Goal: Task Accomplishment & Management: Manage account settings

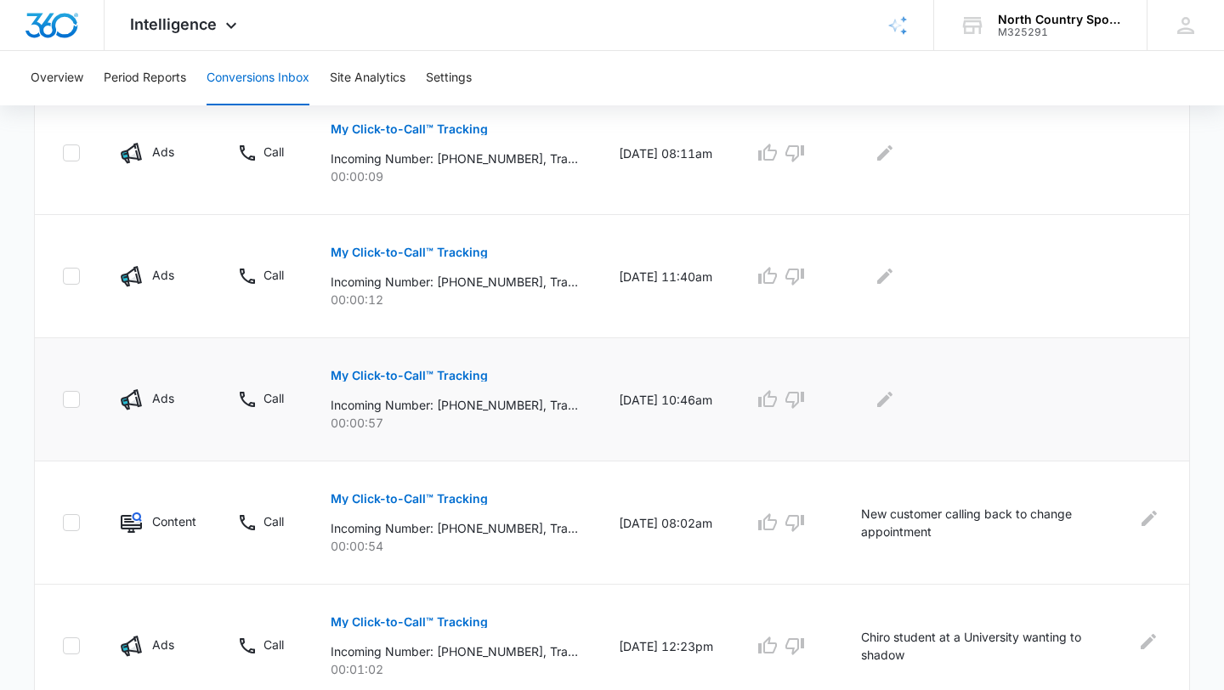
click at [68, 395] on icon at bounding box center [71, 399] width 15 height 15
click at [63, 399] on input "checkbox" at bounding box center [62, 399] width 1 height 1
checkbox input "true"
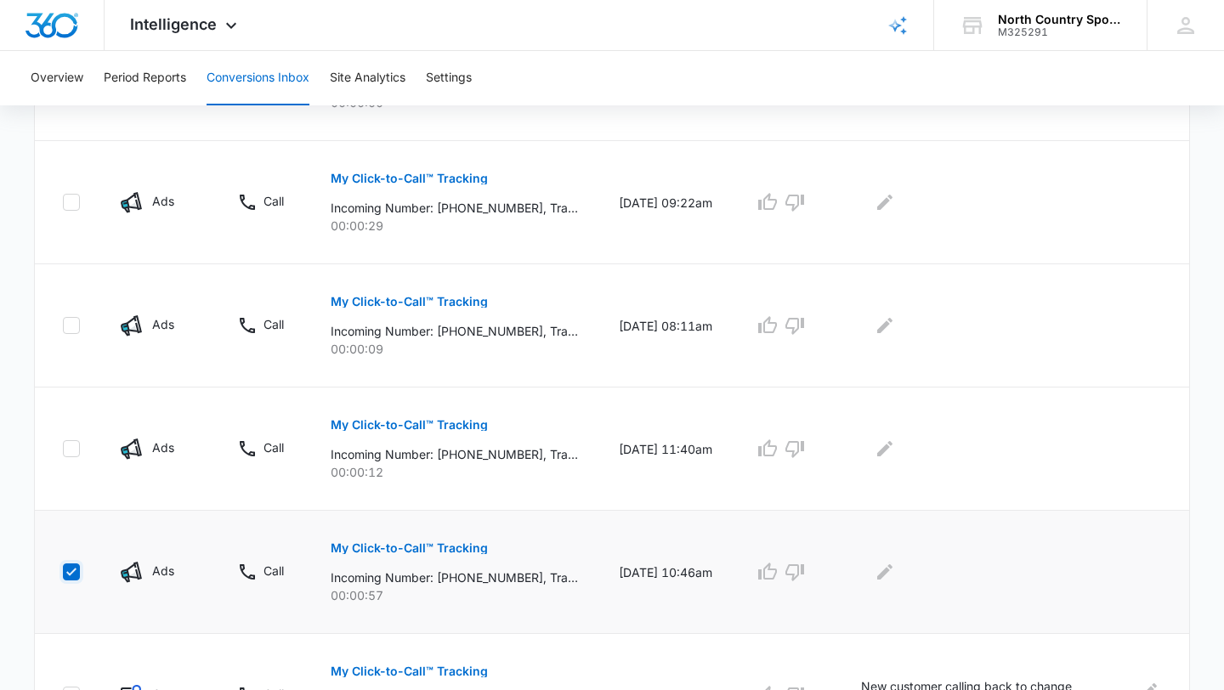
scroll to position [766, 0]
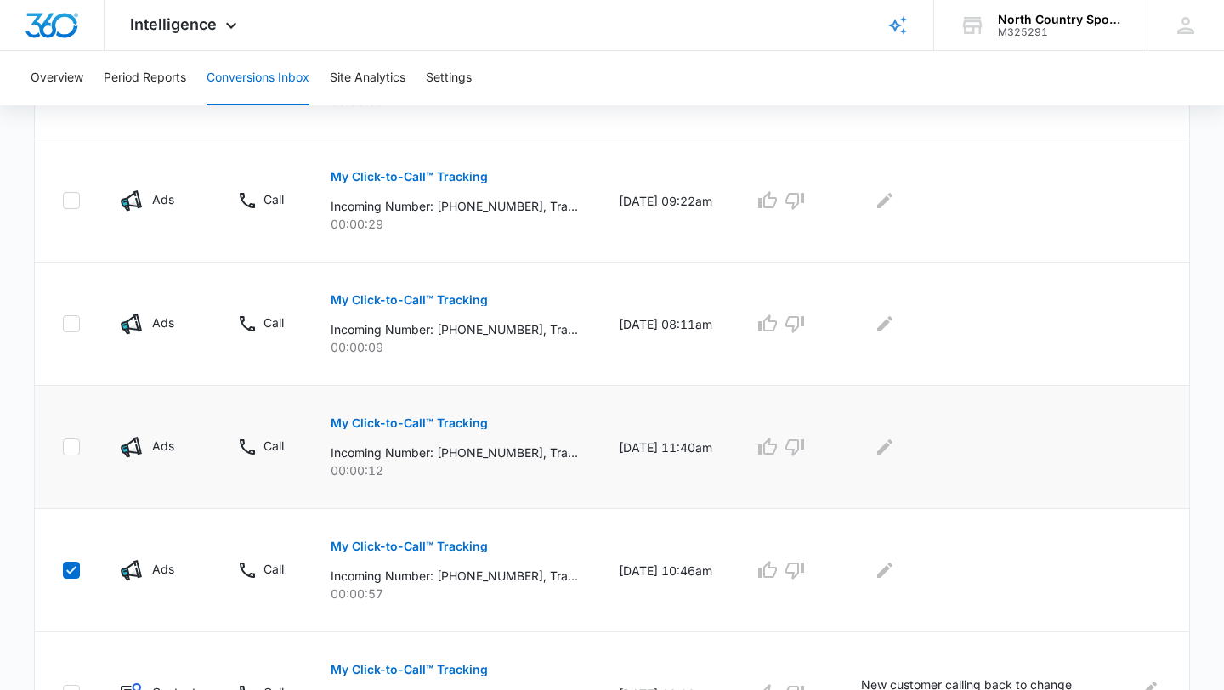
click at [71, 443] on icon at bounding box center [71, 446] width 15 height 15
click at [63, 447] on input "checkbox" at bounding box center [62, 447] width 1 height 1
checkbox input "true"
click at [65, 322] on icon at bounding box center [71, 323] width 15 height 15
click at [63, 324] on input "checkbox" at bounding box center [62, 324] width 1 height 1
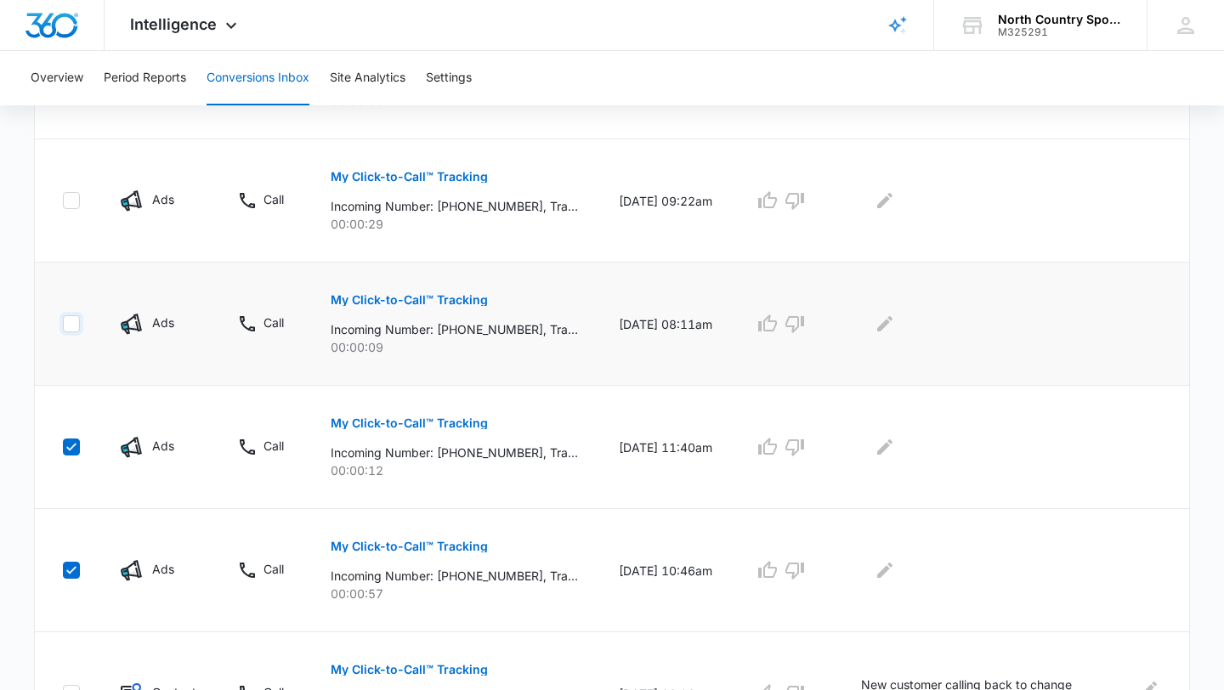
checkbox input "true"
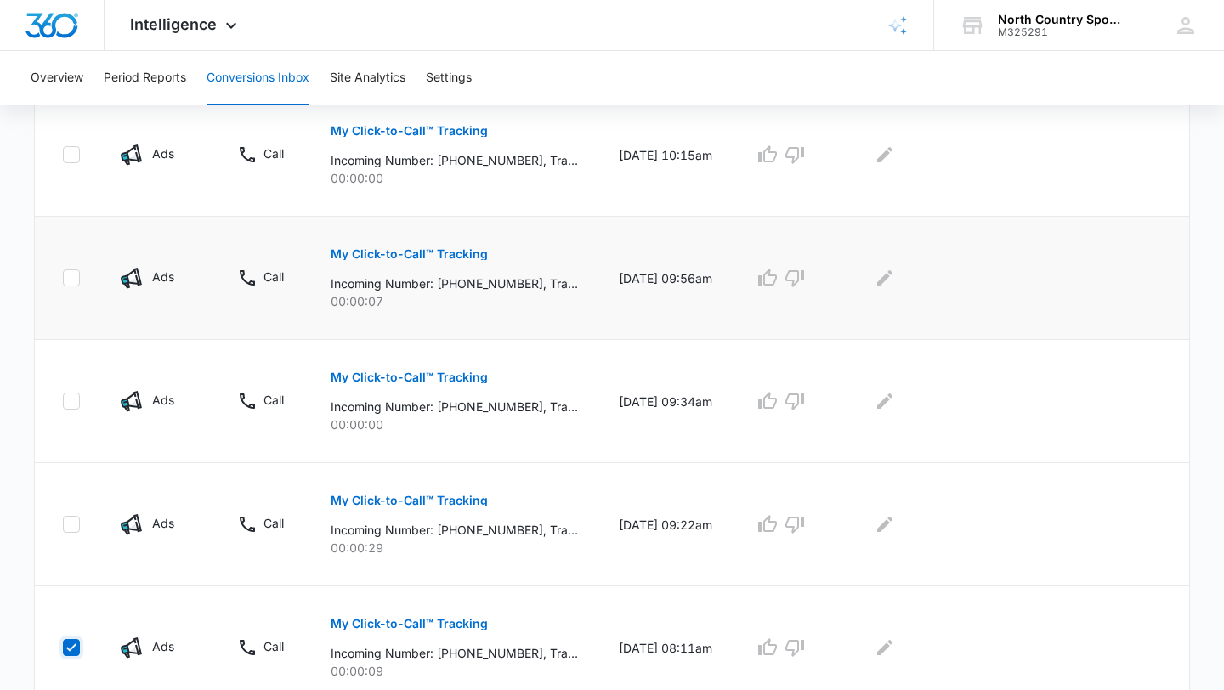
scroll to position [446, 0]
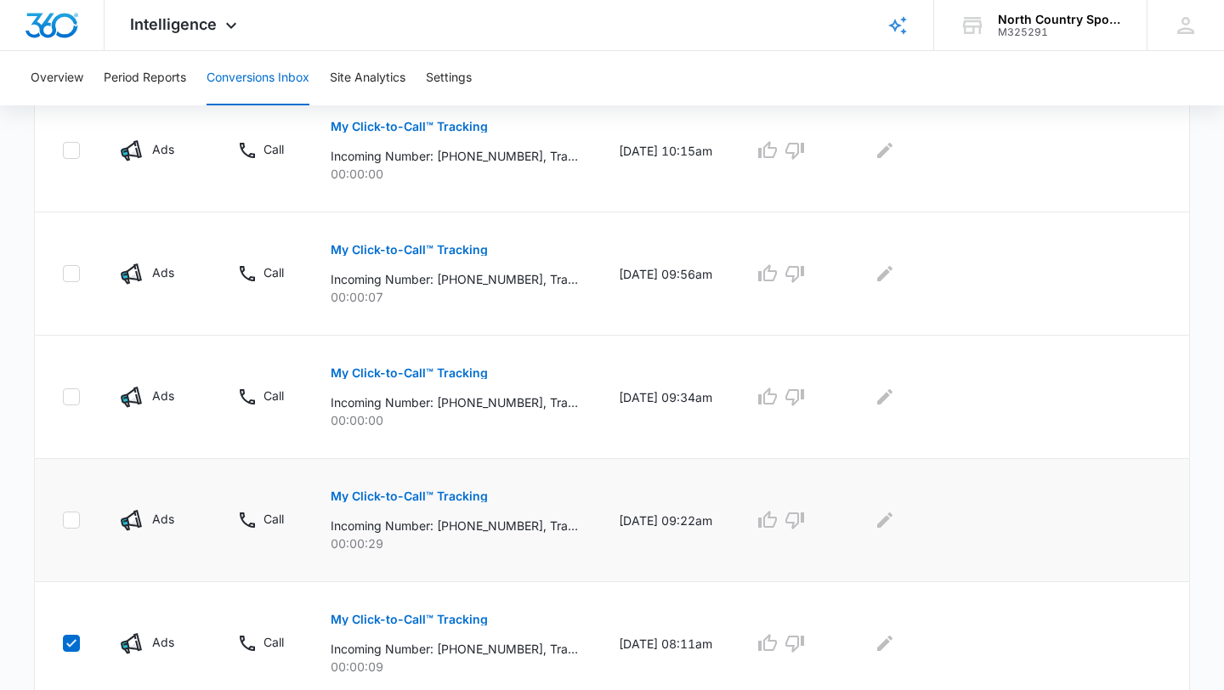
click at [56, 523] on td at bounding box center [67, 520] width 65 height 123
click at [67, 521] on icon at bounding box center [71, 520] width 10 height 8
click at [63, 521] on input "checkbox" at bounding box center [62, 520] width 1 height 1
checkbox input "true"
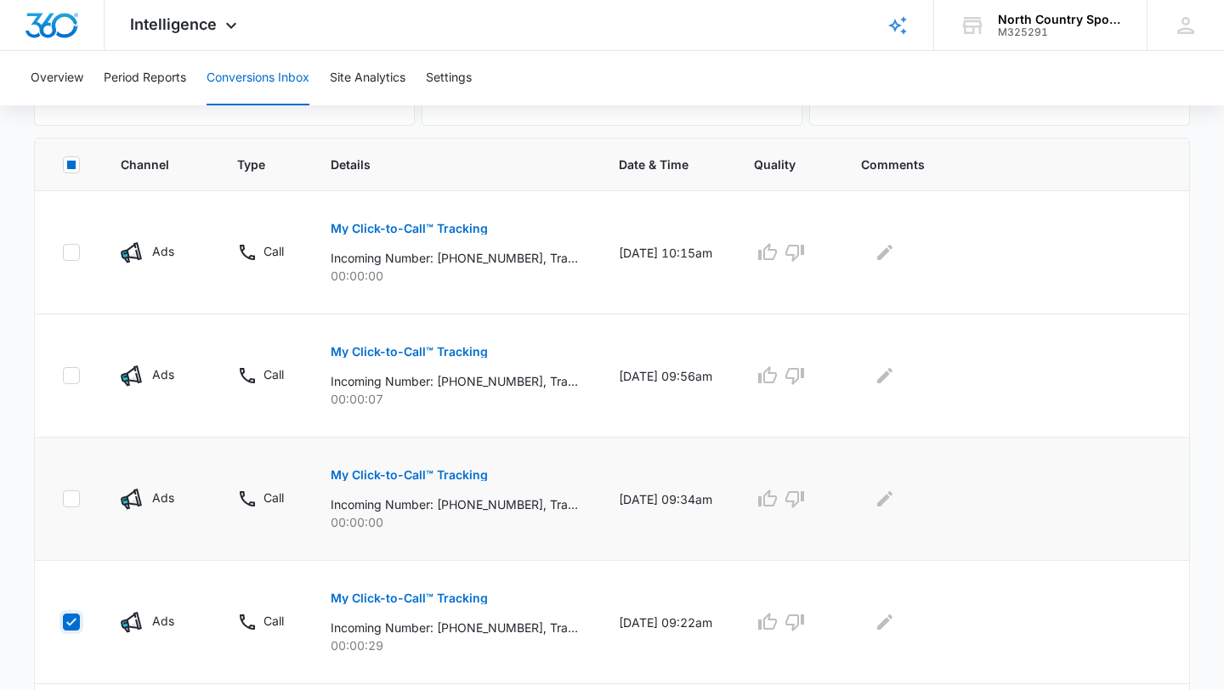
scroll to position [343, 0]
click at [65, 496] on icon at bounding box center [71, 499] width 15 height 15
click at [63, 500] on input "checkbox" at bounding box center [62, 500] width 1 height 1
checkbox input "true"
click at [69, 380] on icon at bounding box center [71, 376] width 15 height 15
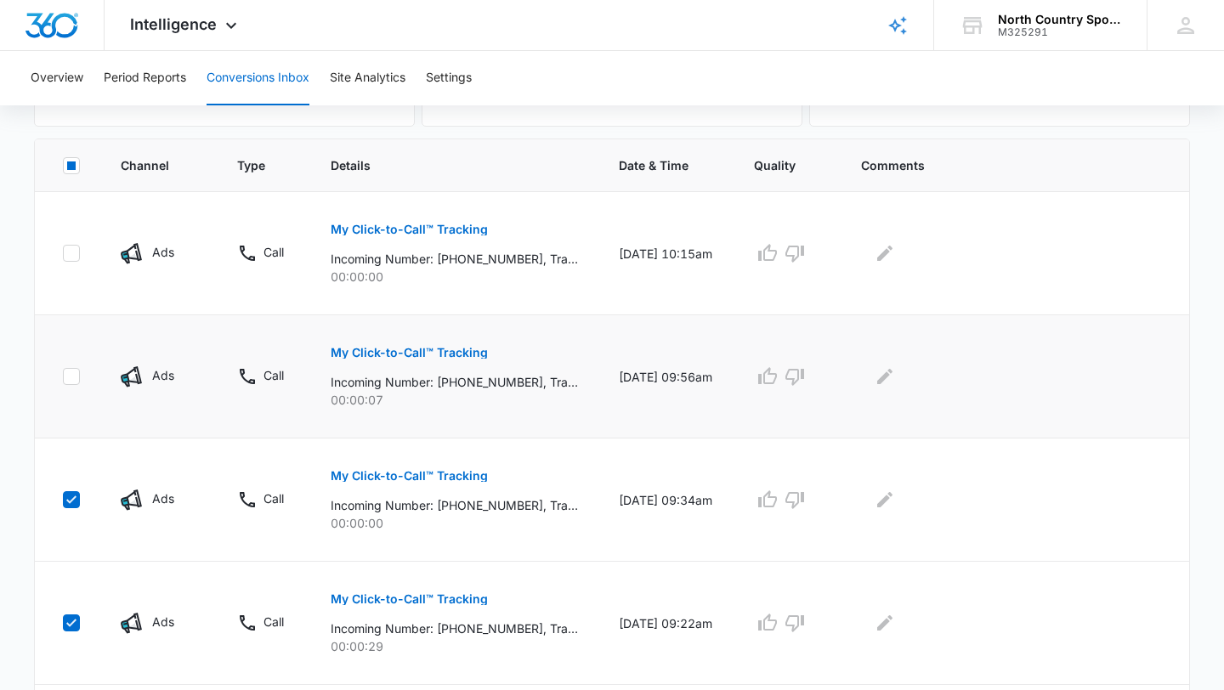
click at [63, 377] on input "checkbox" at bounding box center [62, 377] width 1 height 1
click at [805, 382] on icon "button" at bounding box center [794, 376] width 20 height 20
click at [805, 500] on icon "button" at bounding box center [794, 500] width 20 height 20
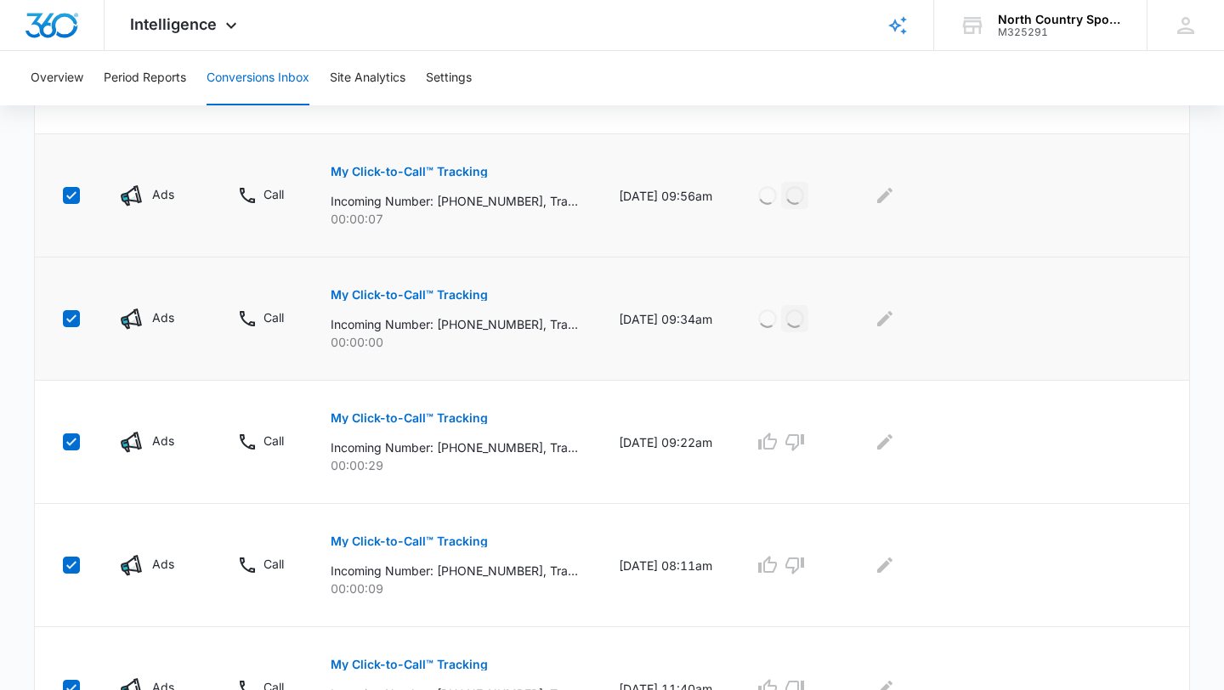
scroll to position [530, 0]
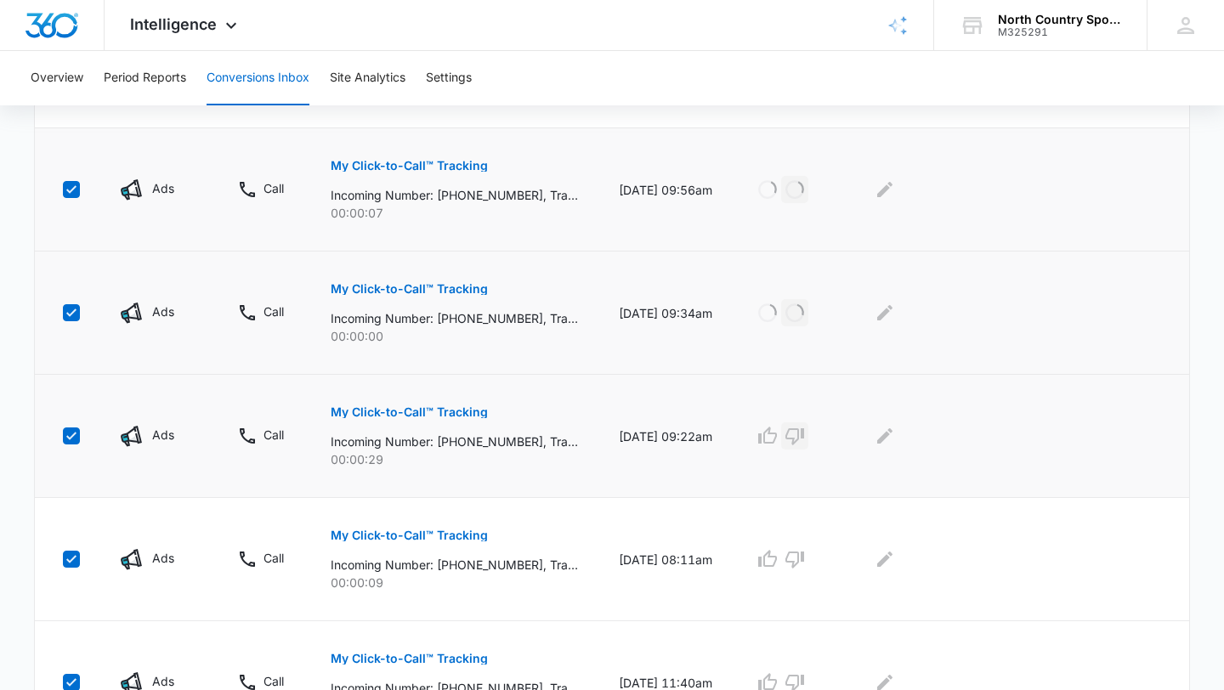
click at [805, 445] on icon "button" at bounding box center [794, 436] width 20 height 20
click at [805, 563] on icon "button" at bounding box center [794, 559] width 20 height 20
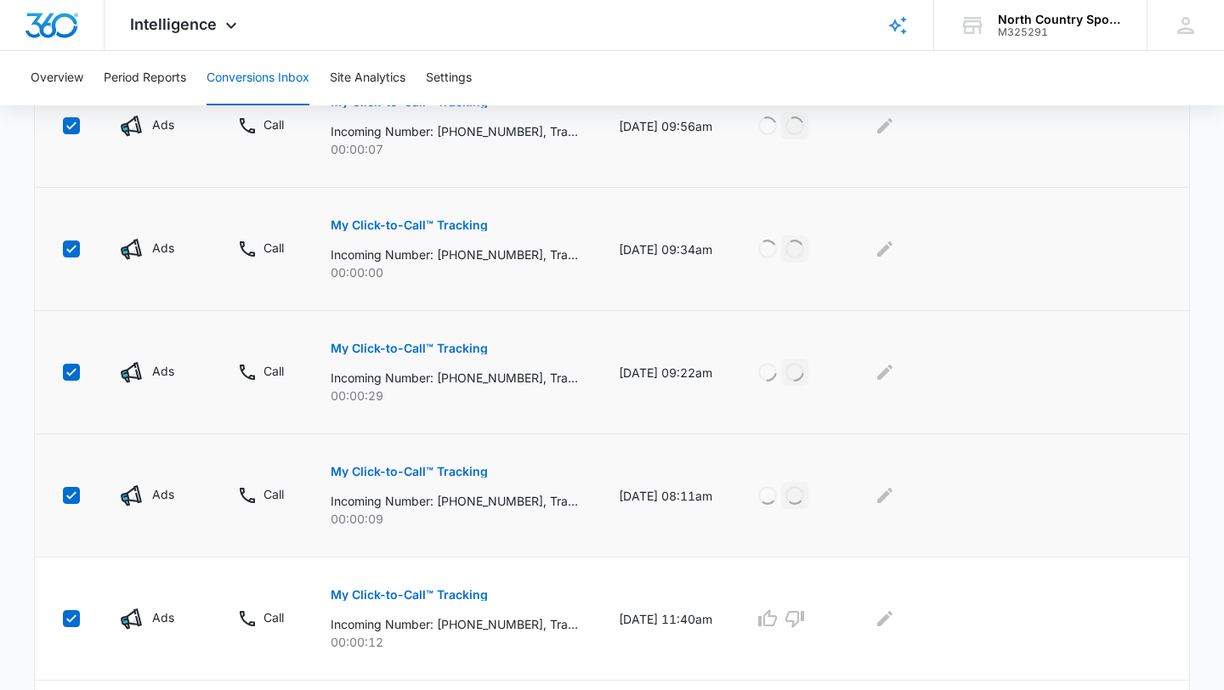
scroll to position [601, 0]
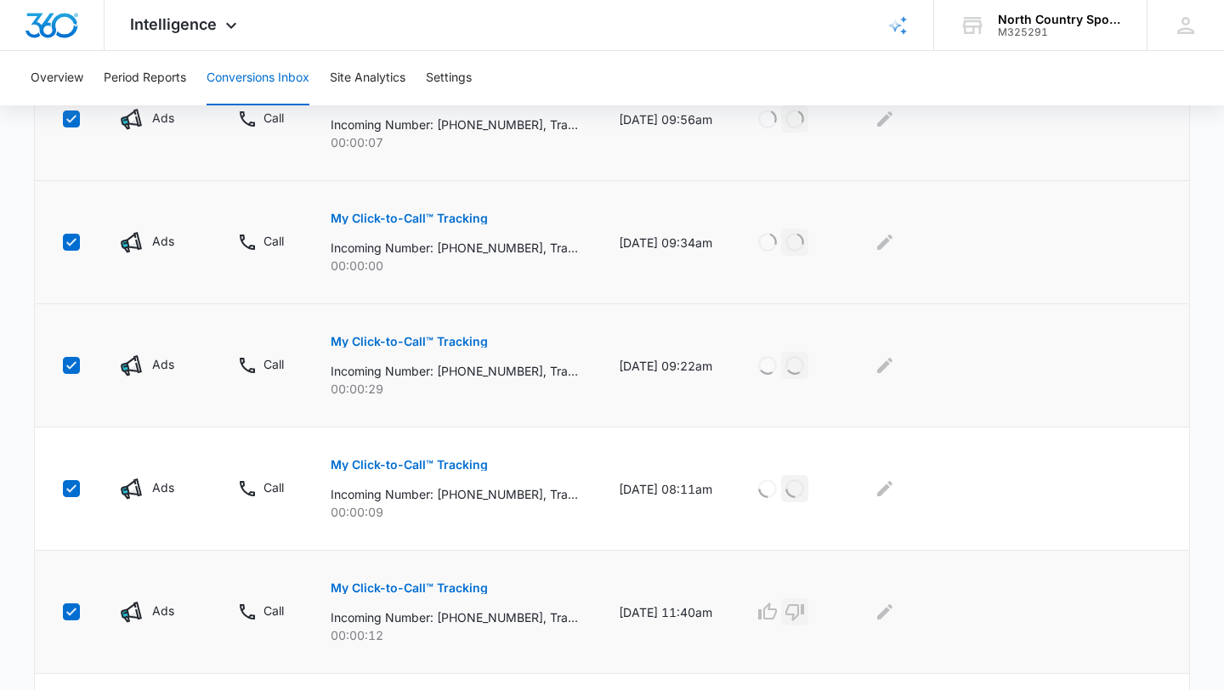
click at [804, 616] on icon "button" at bounding box center [794, 612] width 19 height 17
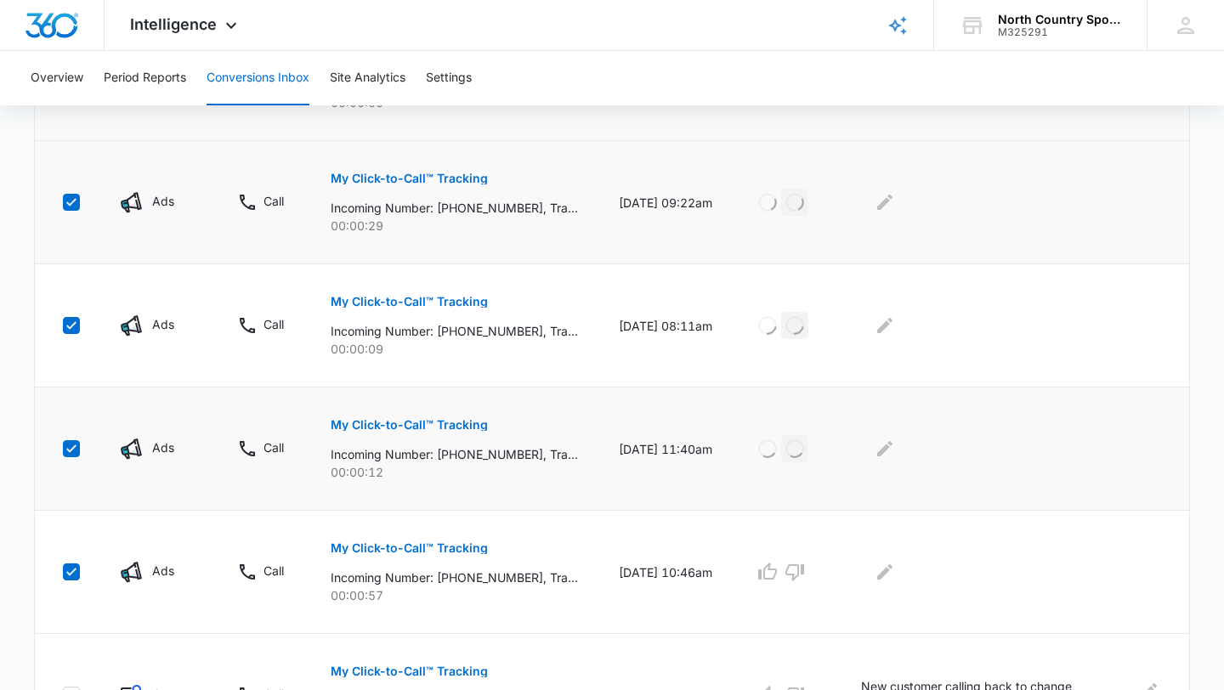
scroll to position [762, 0]
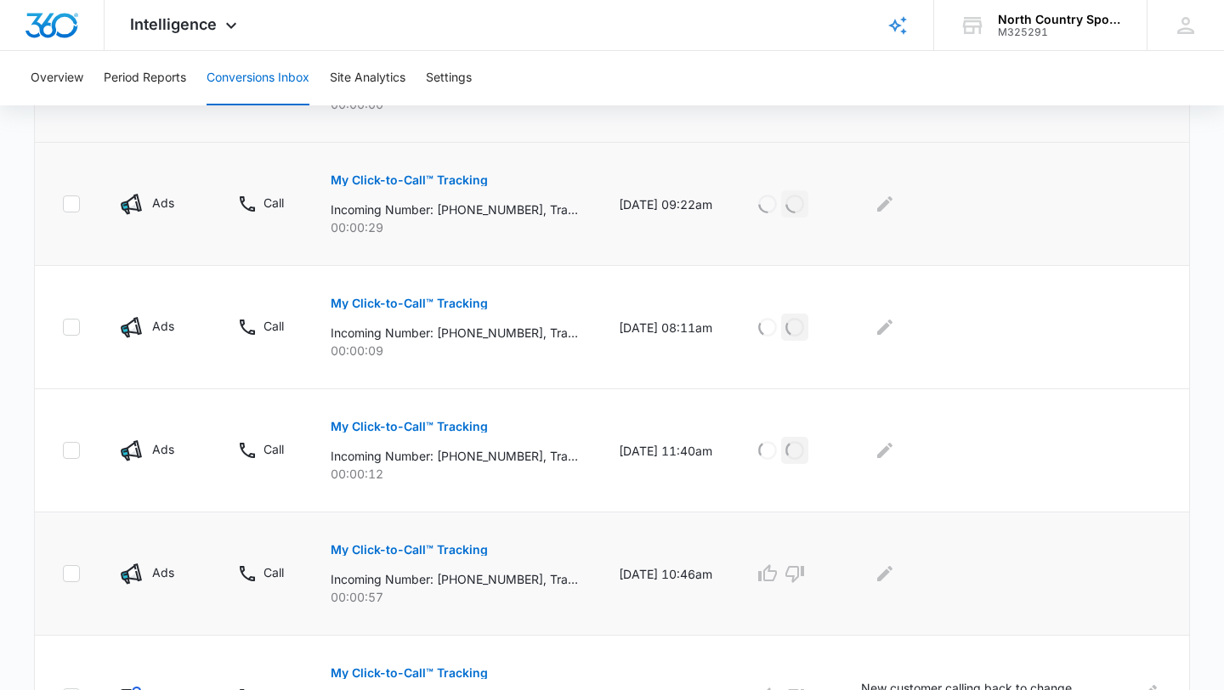
checkbox input "false"
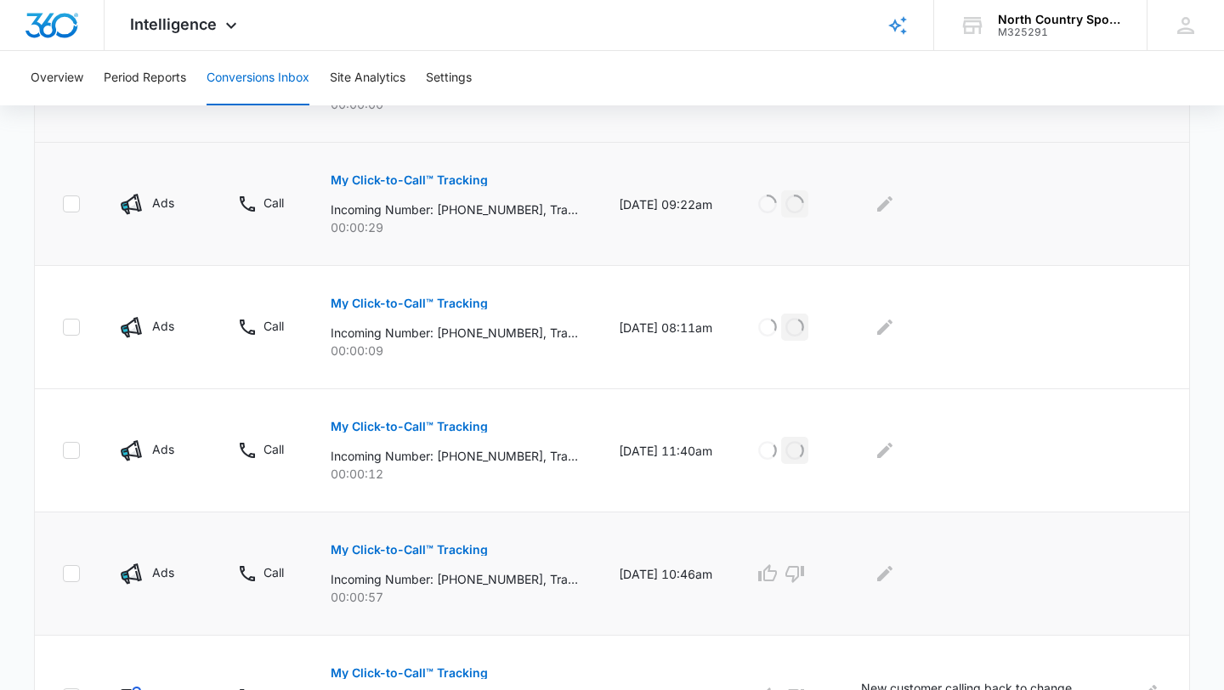
checkbox input "false"
click at [804, 574] on icon "button" at bounding box center [794, 574] width 19 height 17
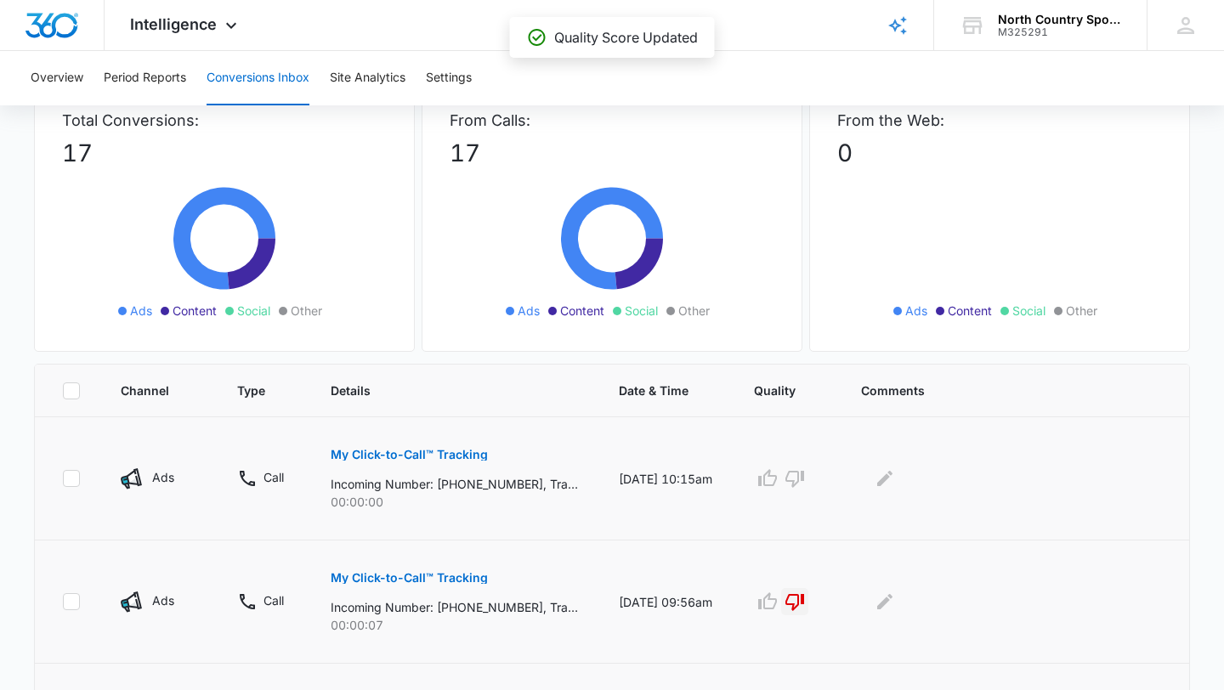
scroll to position [120, 0]
click at [805, 480] on icon "button" at bounding box center [794, 477] width 20 height 20
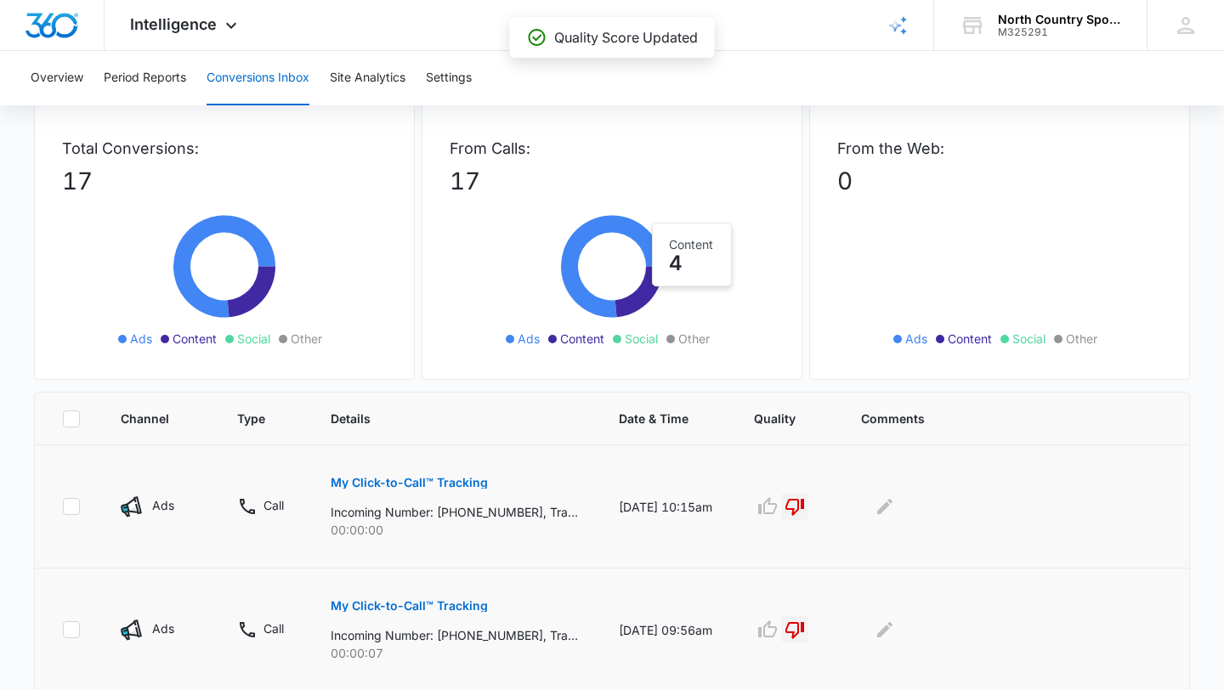
scroll to position [0, 0]
